Goal: Navigation & Orientation: Find specific page/section

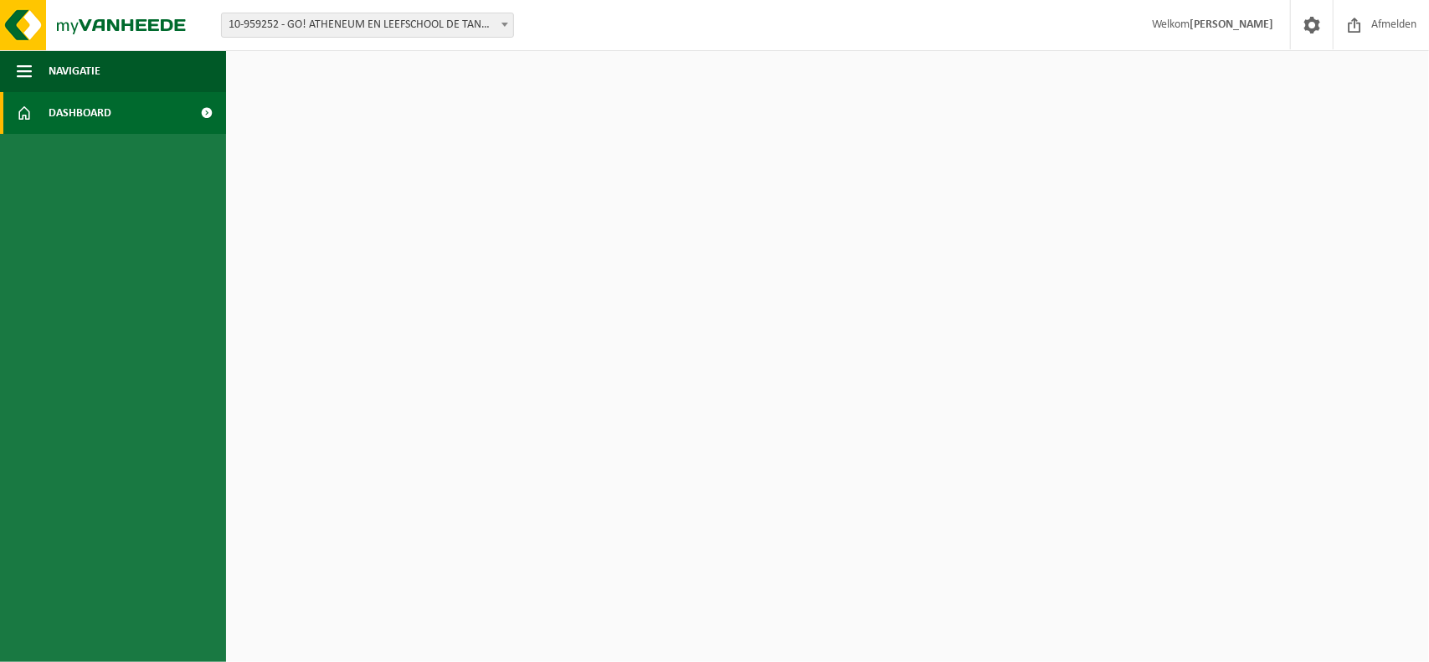
click at [99, 119] on span "Dashboard" at bounding box center [80, 113] width 63 height 42
click at [124, 75] on button "Navigatie" at bounding box center [113, 71] width 226 height 42
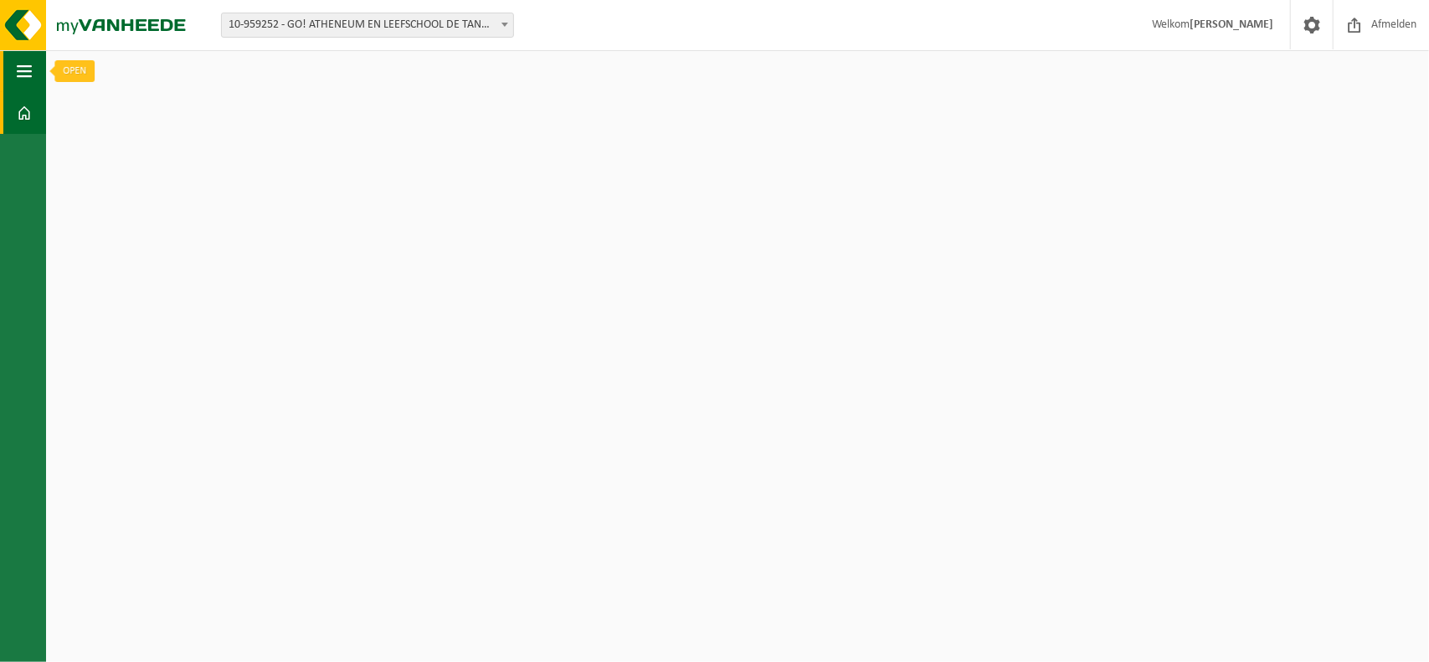
click at [27, 69] on span "button" at bounding box center [24, 71] width 15 height 42
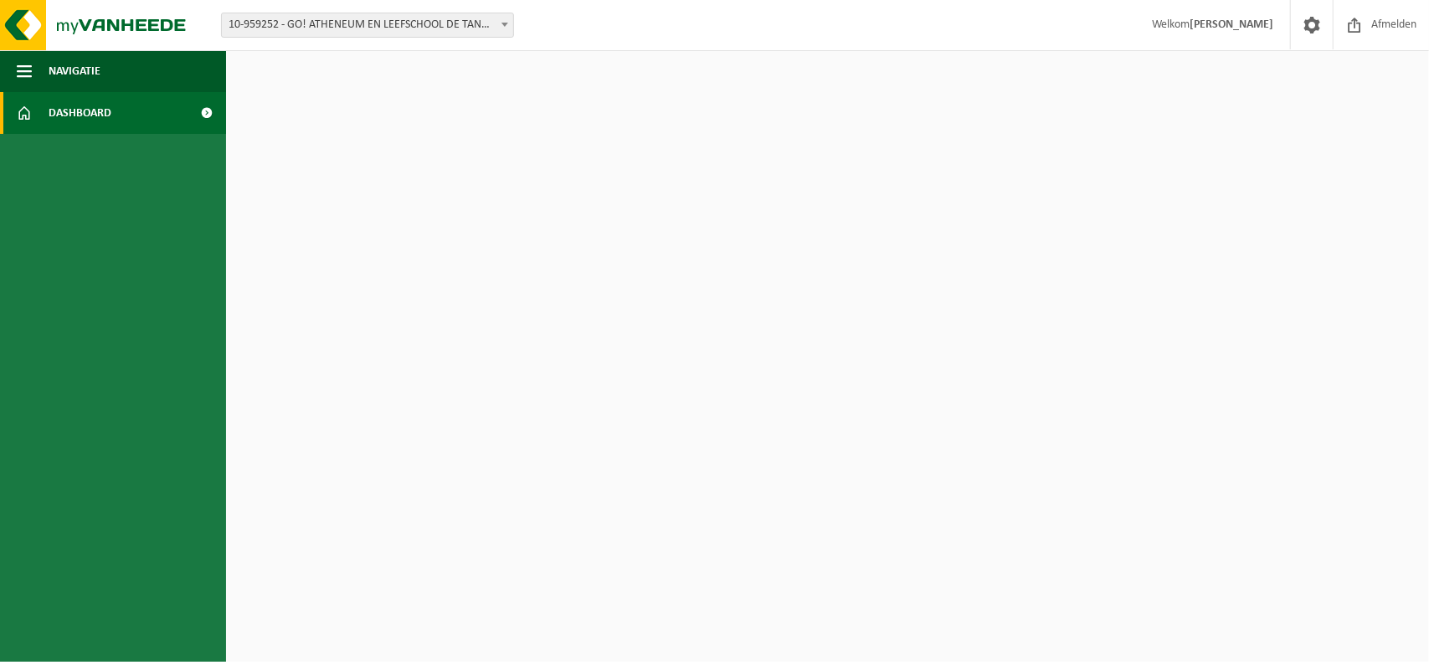
click at [203, 116] on span at bounding box center [207, 113] width 38 height 42
click at [200, 115] on span at bounding box center [207, 113] width 38 height 42
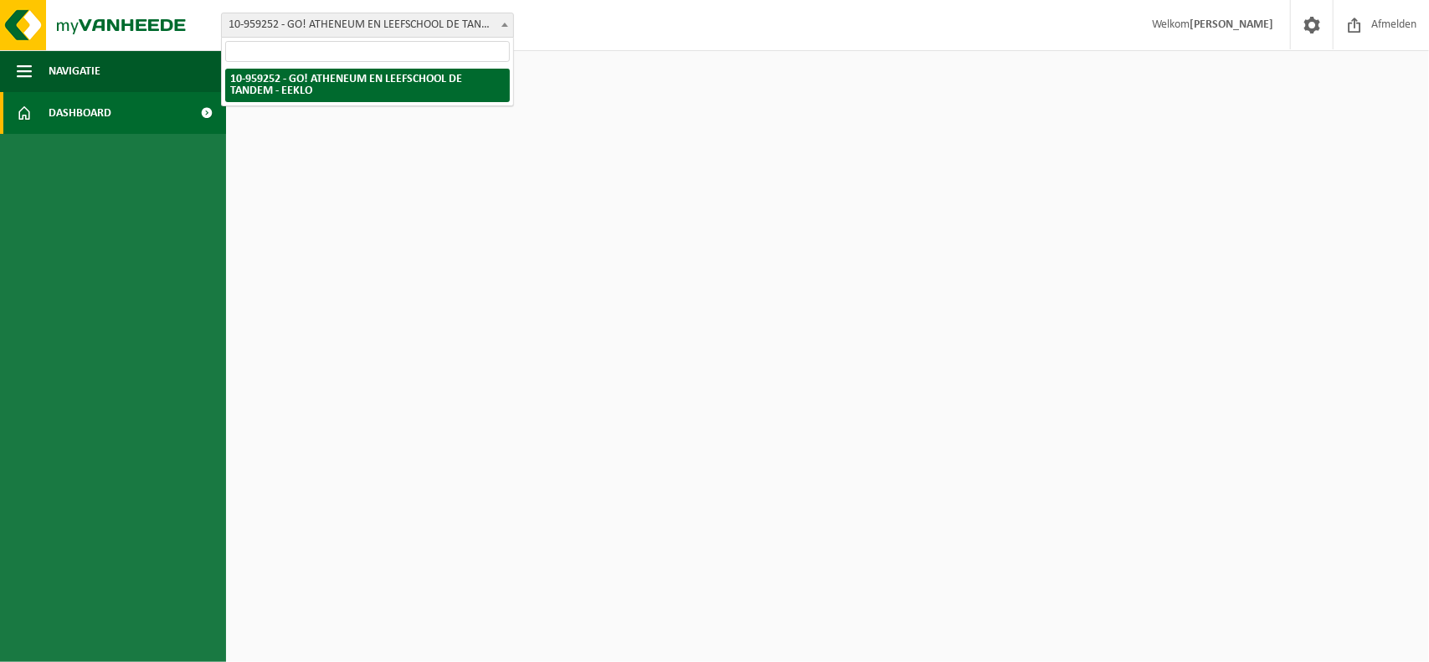
click at [499, 24] on span at bounding box center [504, 24] width 17 height 22
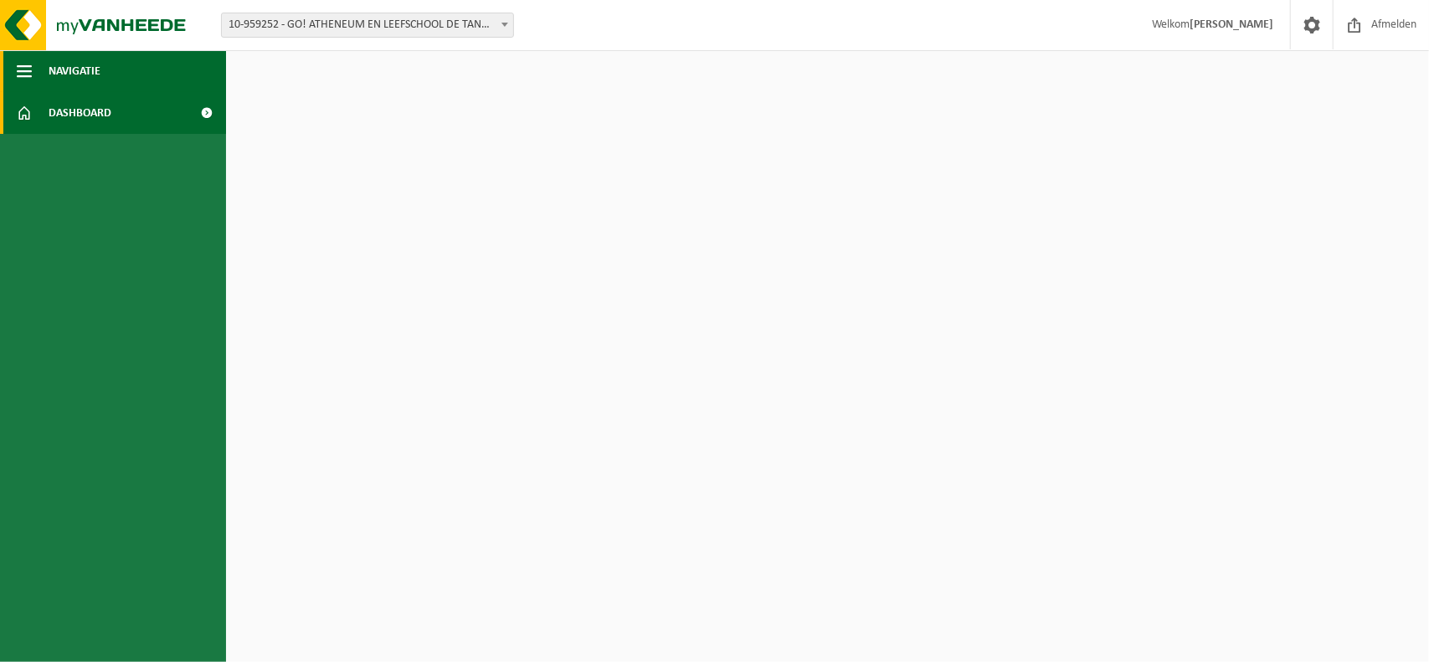
click at [165, 73] on button "Navigatie" at bounding box center [113, 71] width 226 height 42
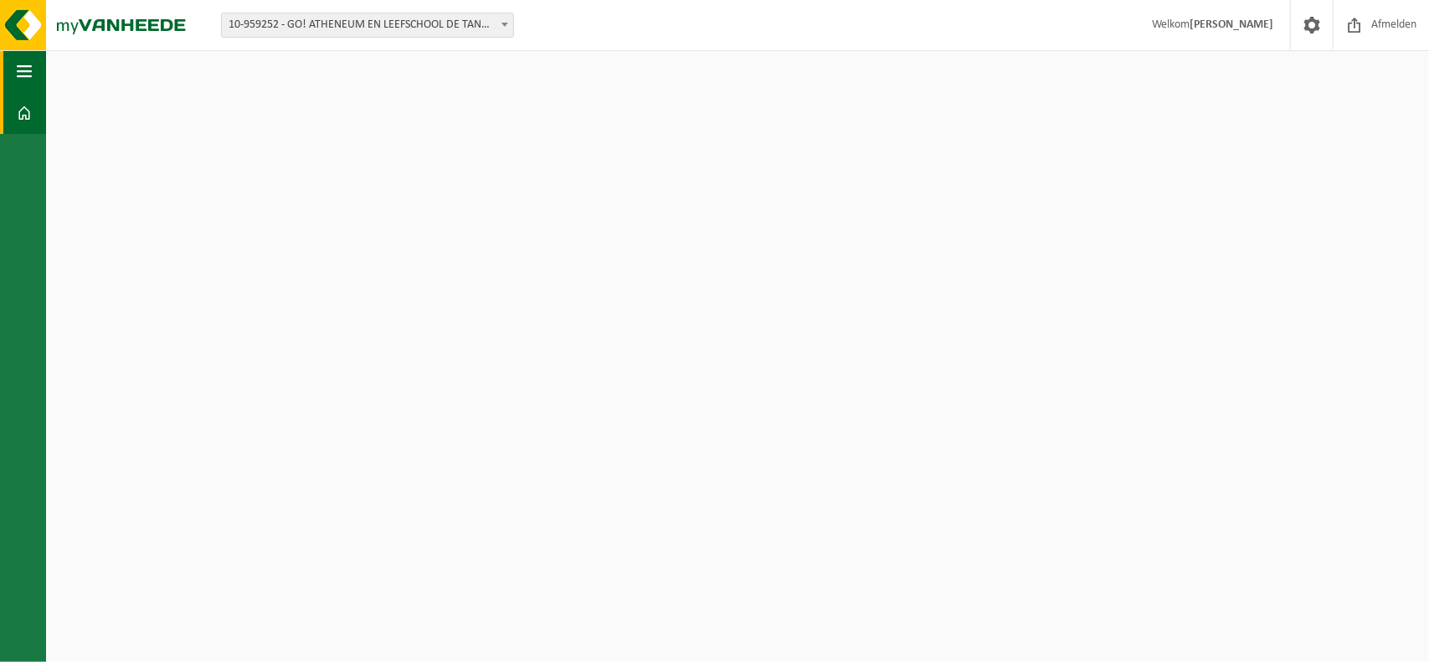
click at [18, 71] on span "button" at bounding box center [24, 71] width 15 height 42
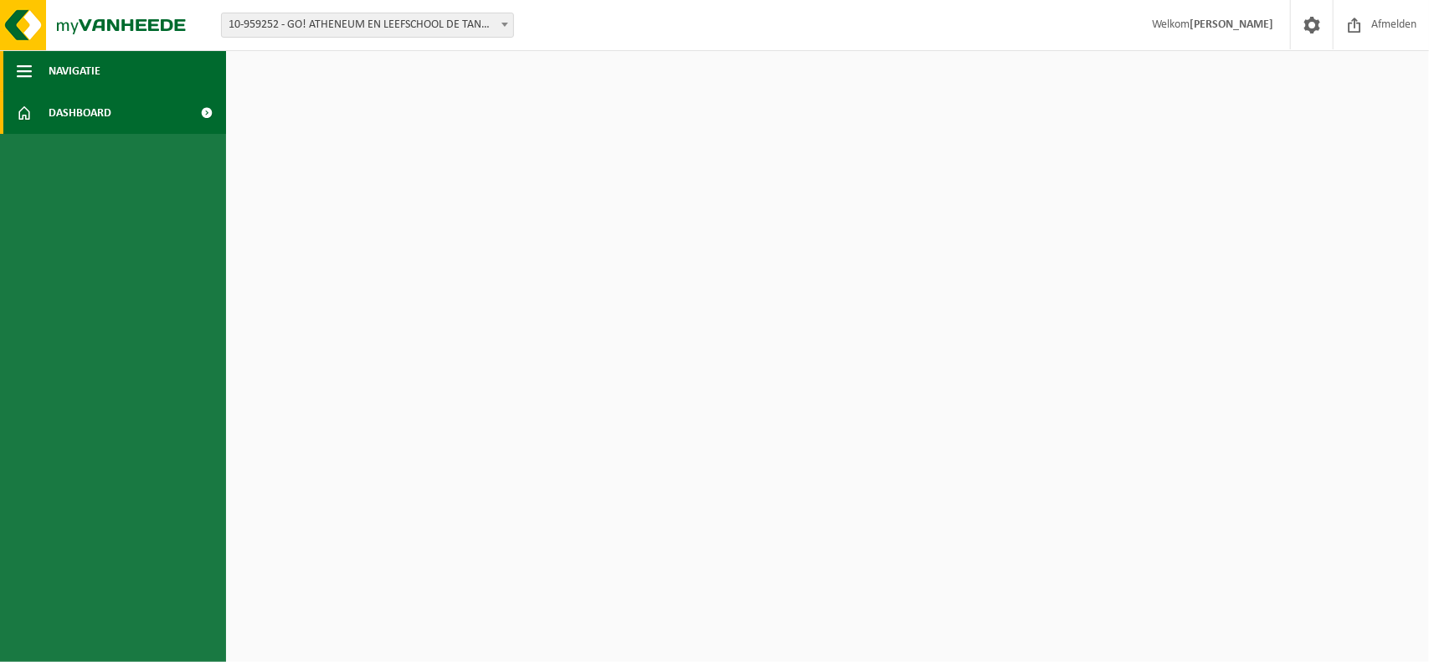
click at [18, 71] on span "button" at bounding box center [24, 71] width 15 height 42
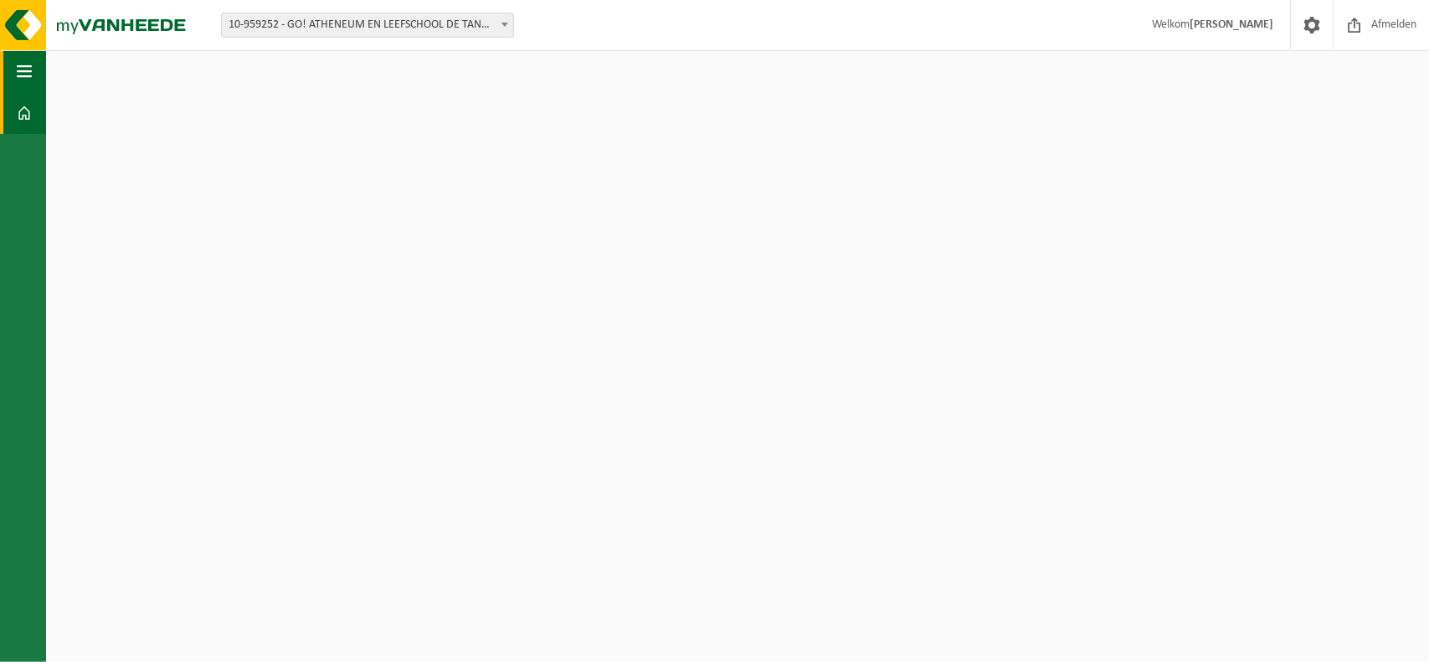
click at [18, 71] on span "button" at bounding box center [24, 71] width 15 height 42
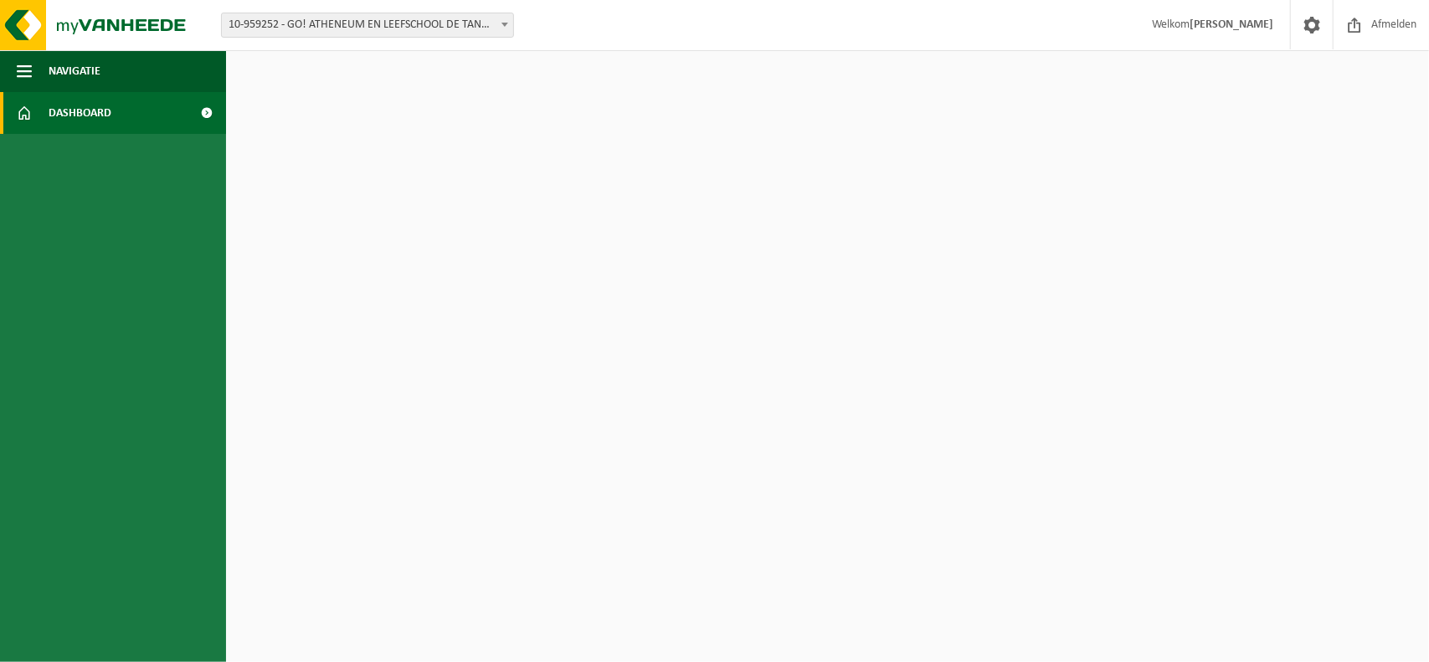
click at [64, 116] on span "Dashboard" at bounding box center [80, 113] width 63 height 42
click at [643, 656] on html "Vestiging: 10-959252 - GO! ATHENEUM EN LEEFSCHOOL DE TANDEM - EEKLO 10-959252 -…" at bounding box center [714, 331] width 1429 height 662
